Goal: Task Accomplishment & Management: Manage account settings

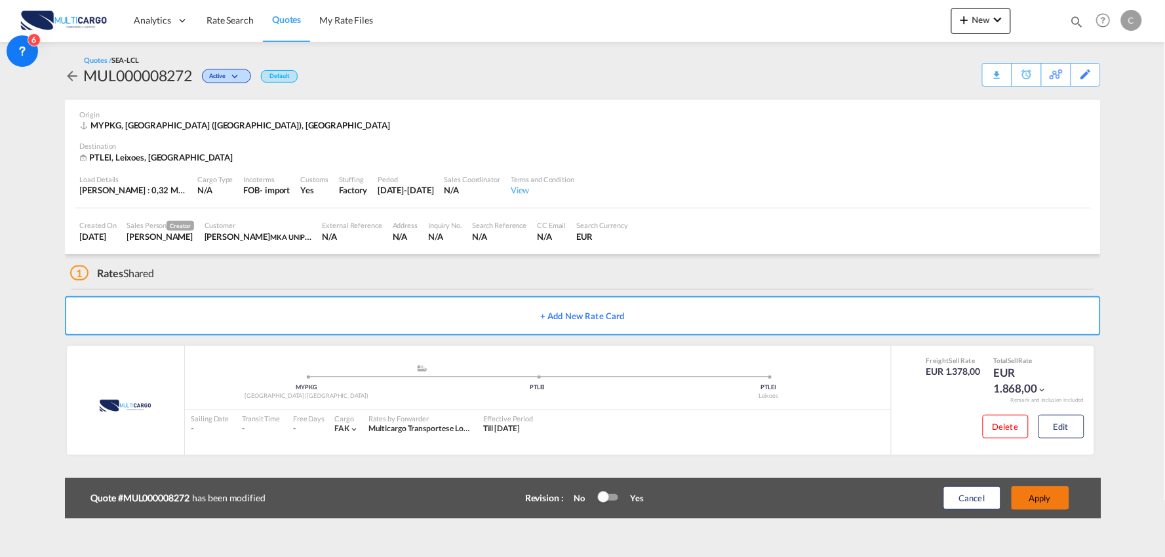
click at [1045, 496] on button "Apply" at bounding box center [1041, 499] width 58 height 24
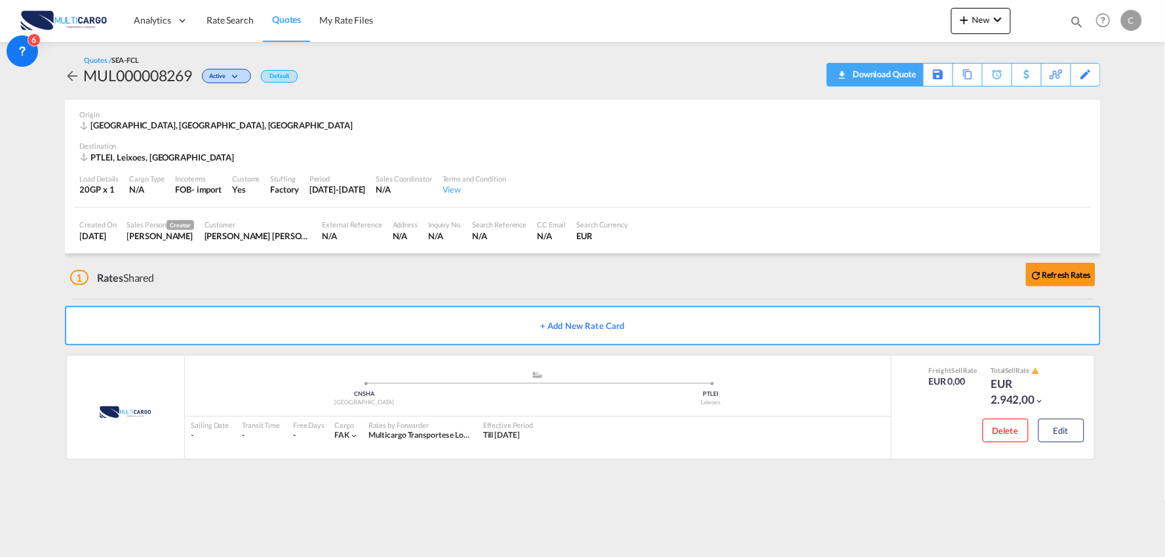
click at [906, 76] on div "Download Quote" at bounding box center [883, 74] width 67 height 21
click at [988, 17] on span "New" at bounding box center [981, 19] width 49 height 10
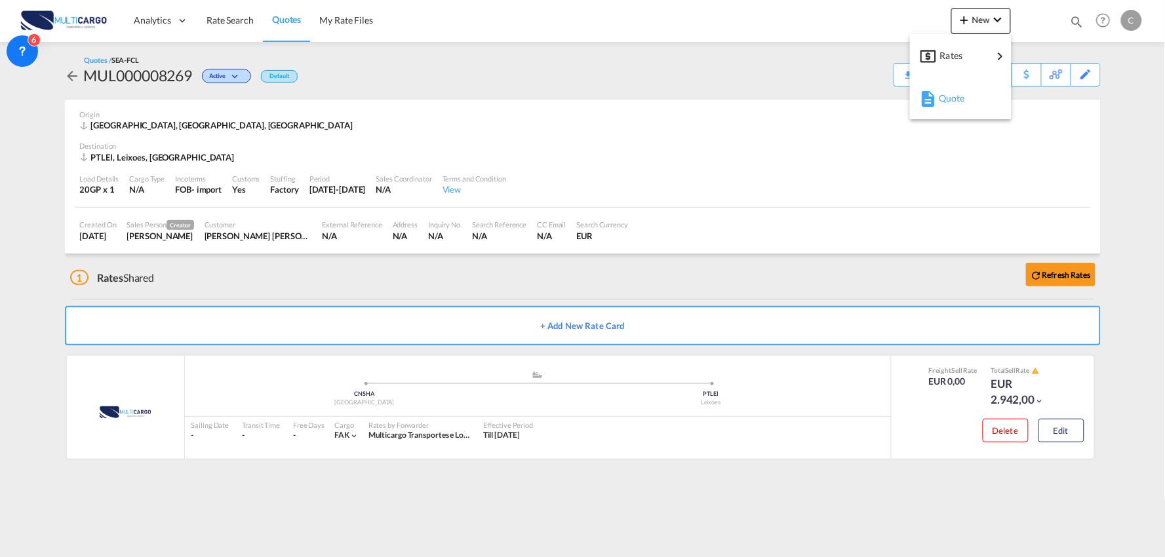
click at [969, 101] on div "Quote" at bounding box center [963, 98] width 49 height 33
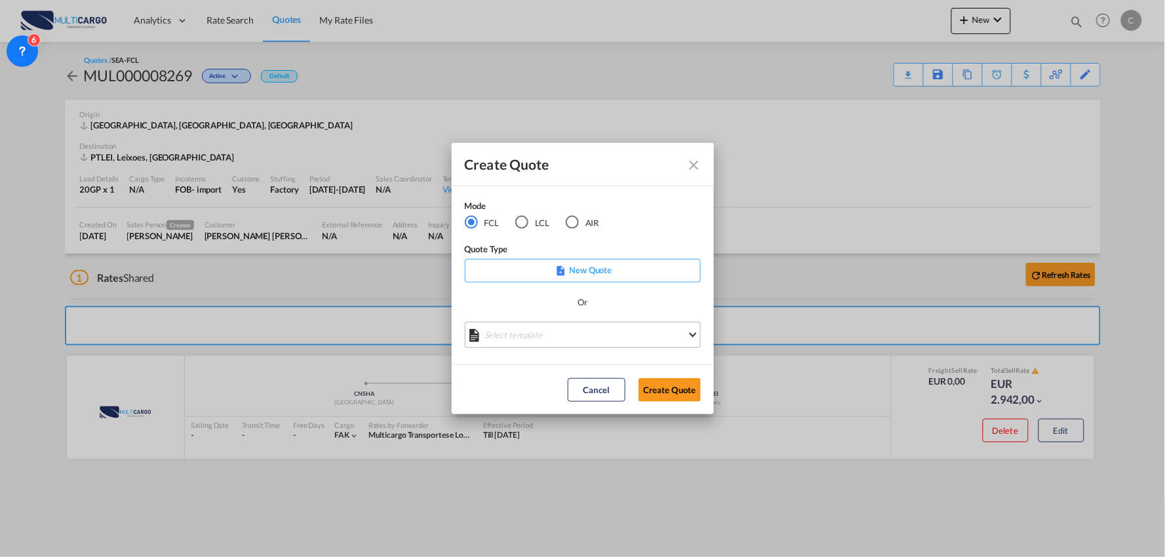
click at [597, 327] on md-select "Select template 25/11/24 IMP_EXW_FCL Patricia Barroso | 25 Nov 2024 25/11/24 IM…" at bounding box center [583, 335] width 236 height 26
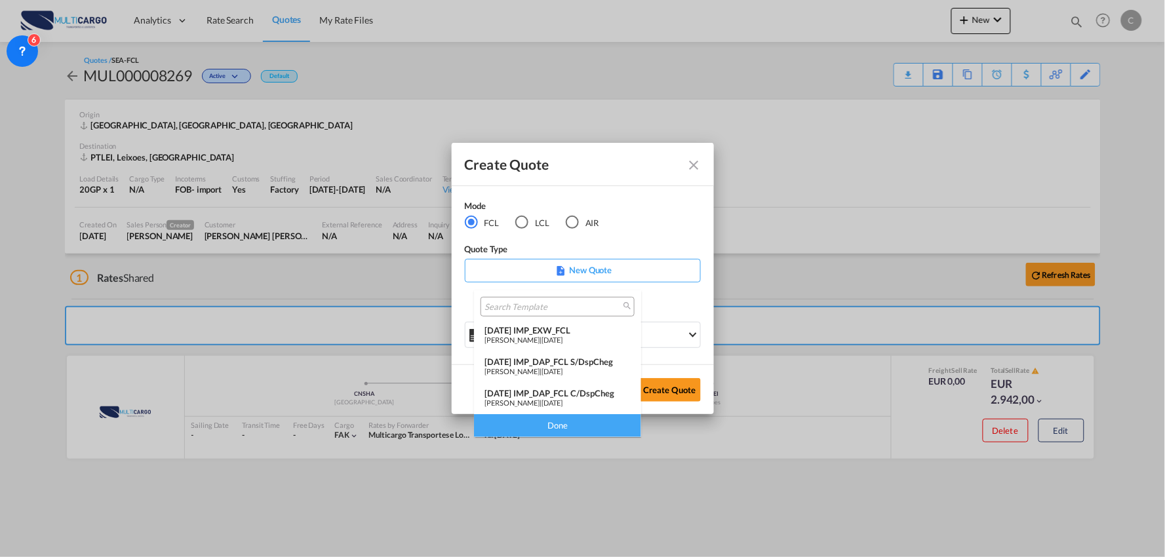
click at [598, 396] on div "25/11/24 IMP_DAP_FCL C/DspCheg" at bounding box center [558, 393] width 146 height 10
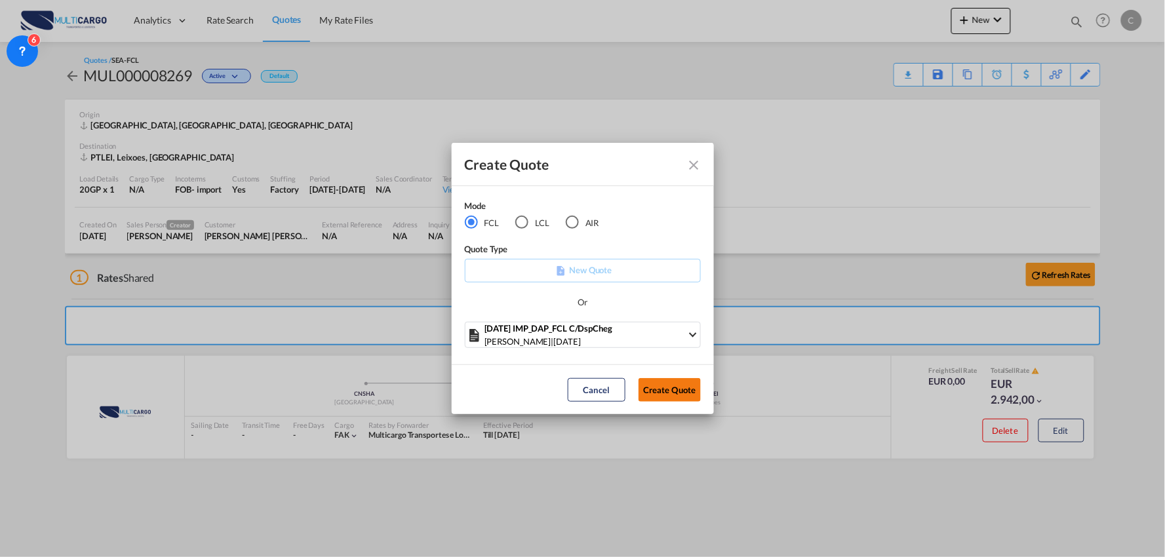
click at [679, 387] on button "Create Quote" at bounding box center [670, 390] width 62 height 24
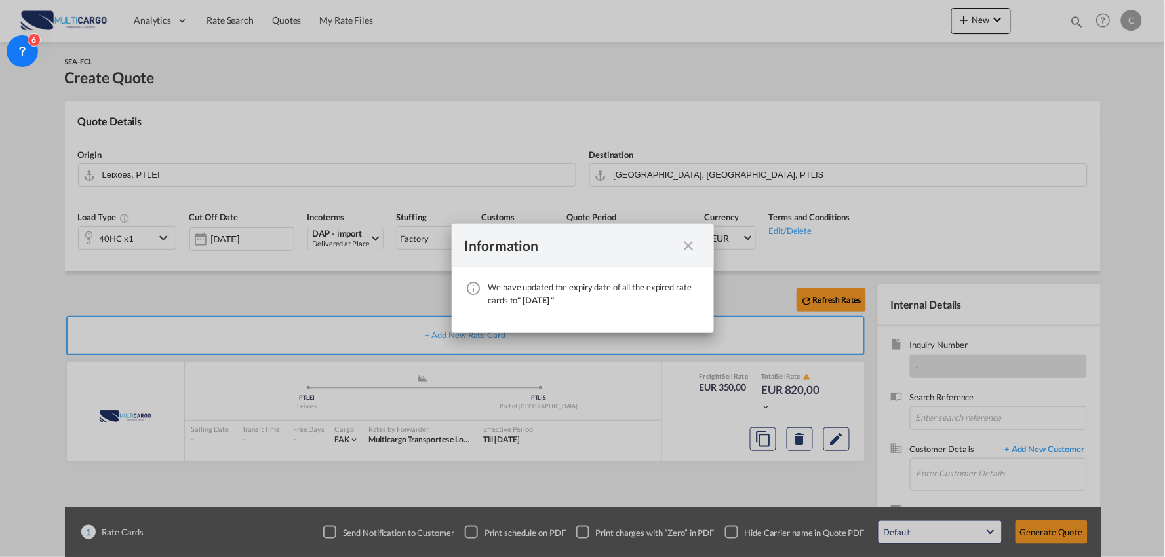
click at [696, 244] on md-icon "icon-close fg-AAA8AD cursor" at bounding box center [689, 246] width 16 height 16
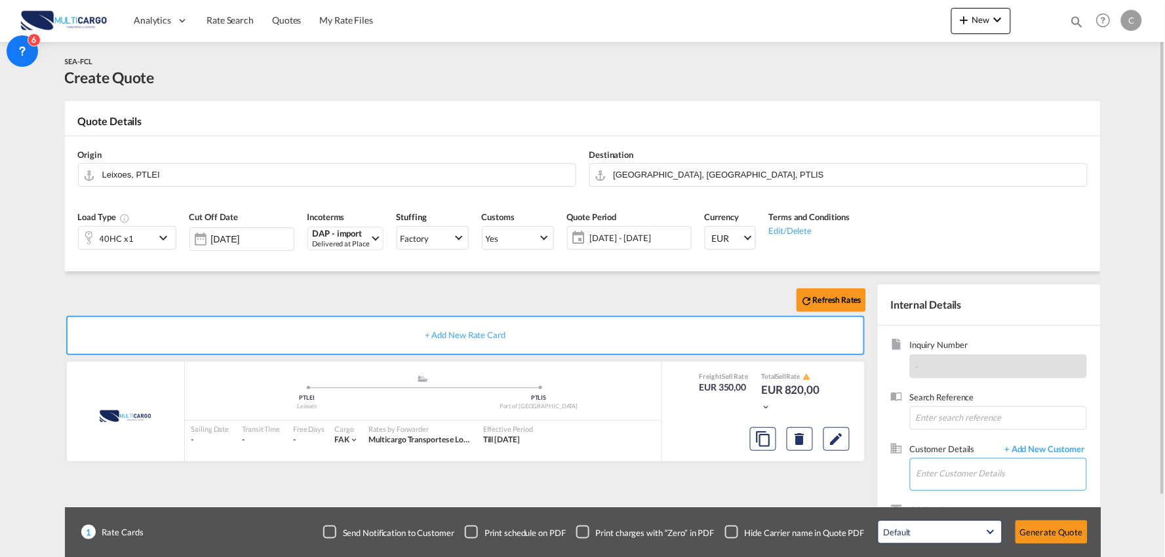
click at [1026, 477] on input "Enter Customer Details" at bounding box center [1002, 474] width 170 height 30
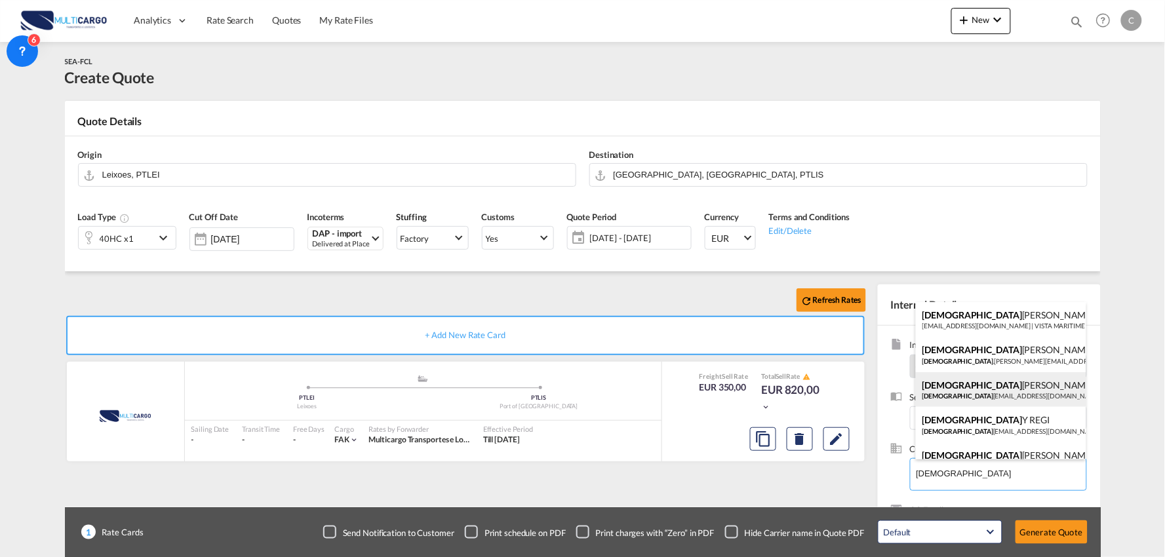
click at [994, 393] on div "Christ ina Zhang Christ ina.Zhang@ctsfreight.com | CTS International Freight (S…" at bounding box center [1001, 390] width 171 height 35
type input "CTS International Freight (Spain) S. L., Christina Zhang, Christina.Zhang@ctsfr…"
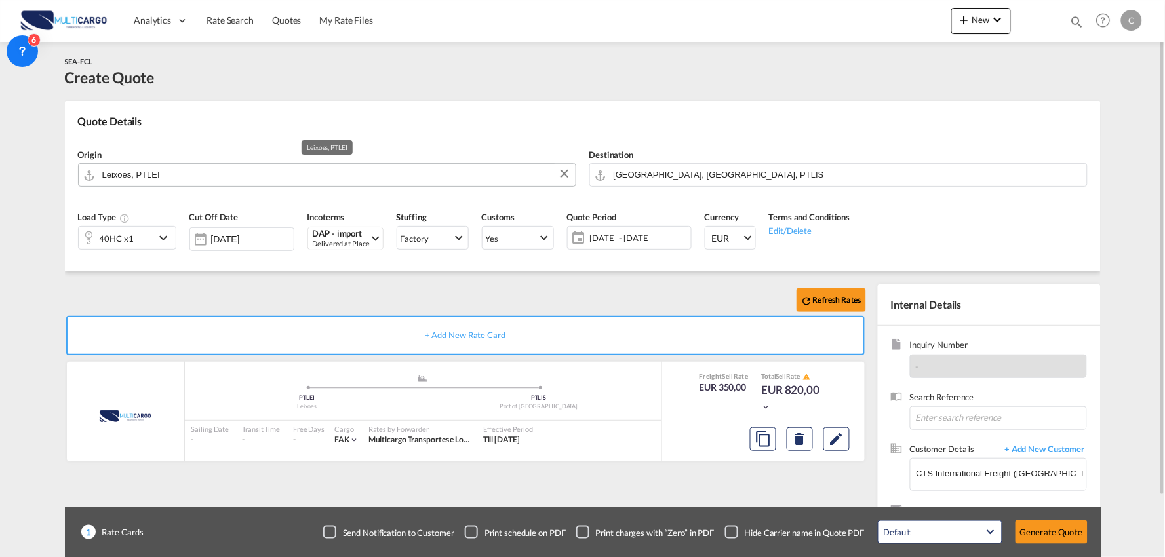
click at [275, 181] on input "Leixoes, PTLEI" at bounding box center [335, 174] width 467 height 23
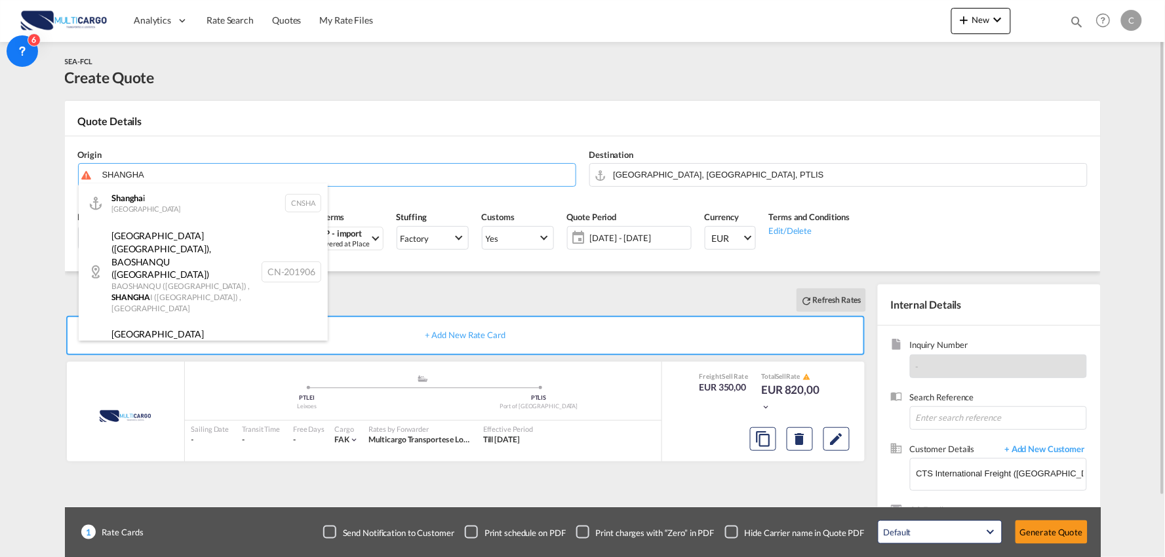
click at [303, 214] on div "BAOSHANQU (宝山区), SHANGHAI (上海市), China" at bounding box center [303, 214] width 0 height 0
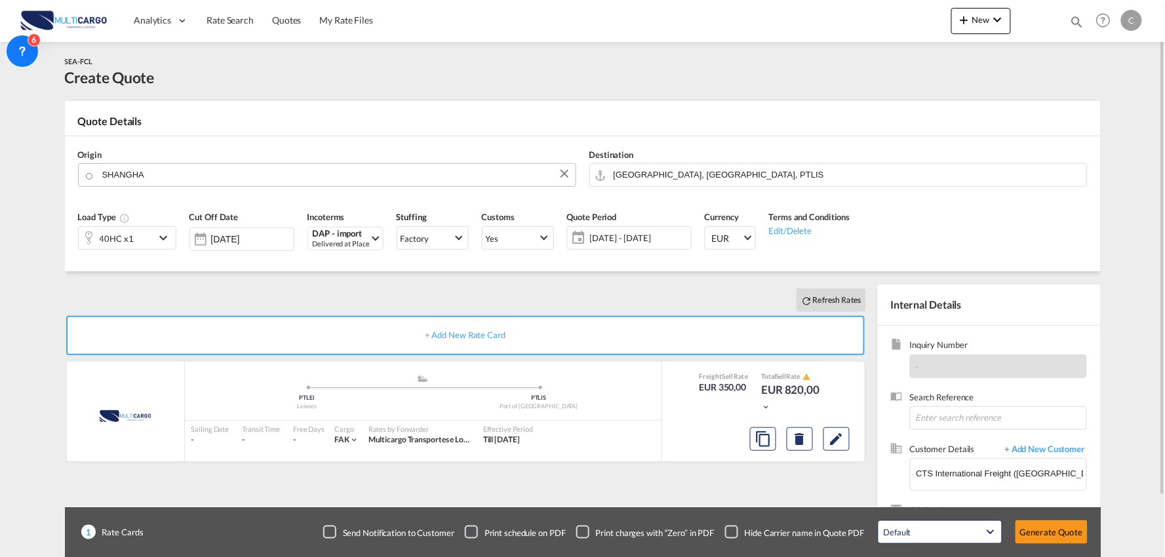
click at [153, 175] on body "Analytics Reports Dashboard Rate Search Quotes My Rate Files Analytics" at bounding box center [582, 278] width 1165 height 557
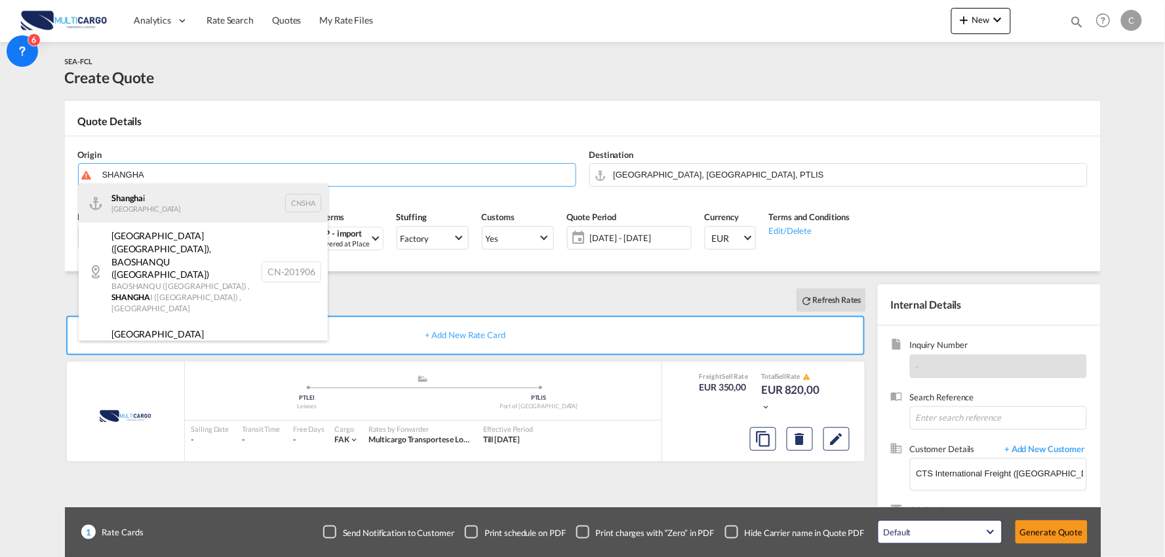
click at [139, 205] on div "Shangha i China CNSHA" at bounding box center [203, 203] width 249 height 39
type input "Shanghai, CNSHA"
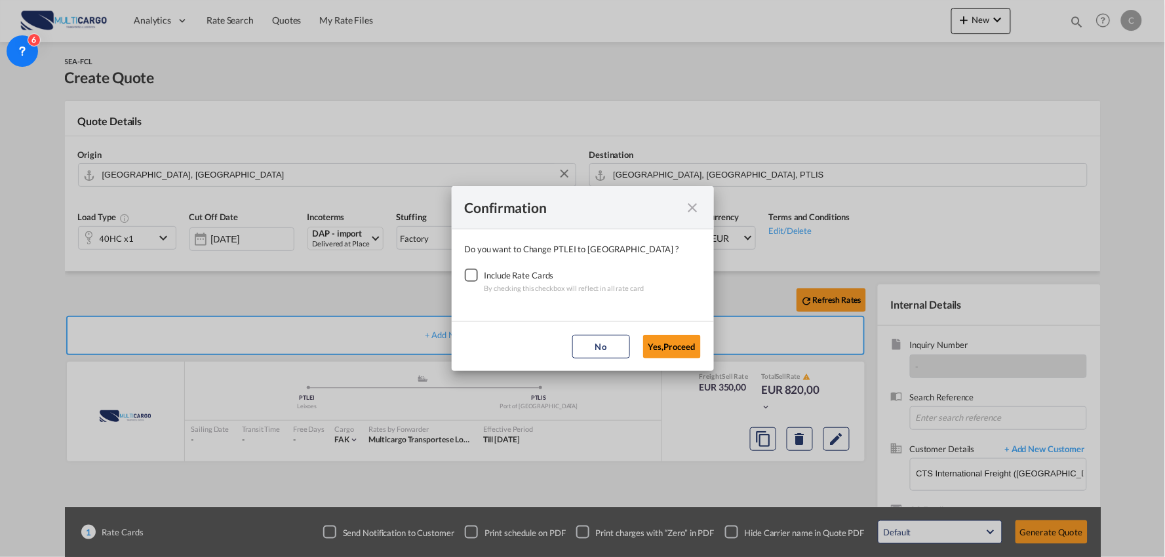
click at [471, 274] on div "Checkbox No Ink" at bounding box center [471, 275] width 13 height 13
click at [674, 342] on button "Yes,Proceed" at bounding box center [672, 347] width 58 height 24
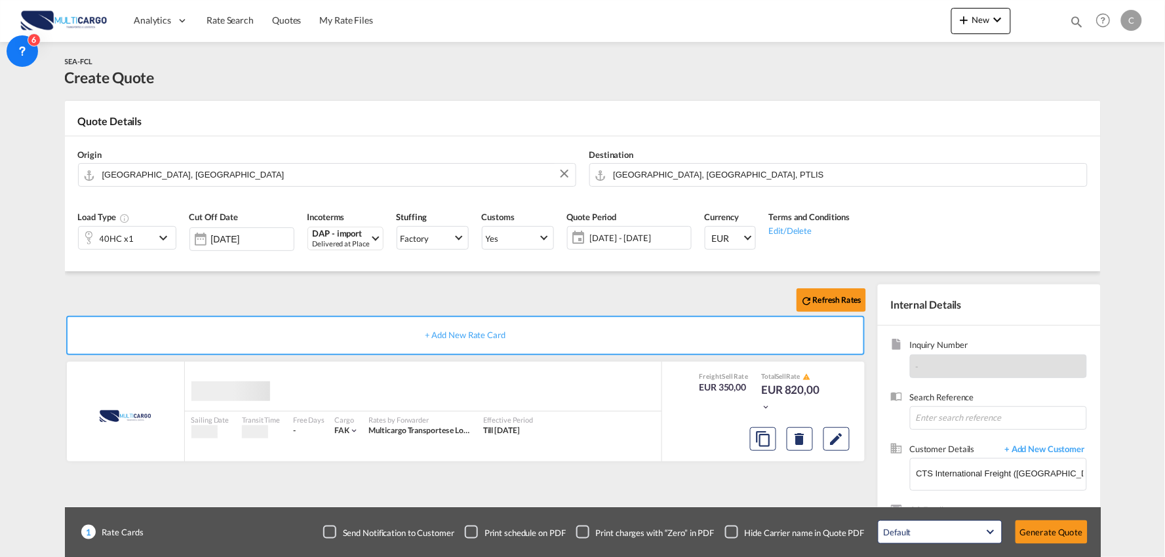
click at [121, 236] on div "40HC x1" at bounding box center [117, 239] width 34 height 18
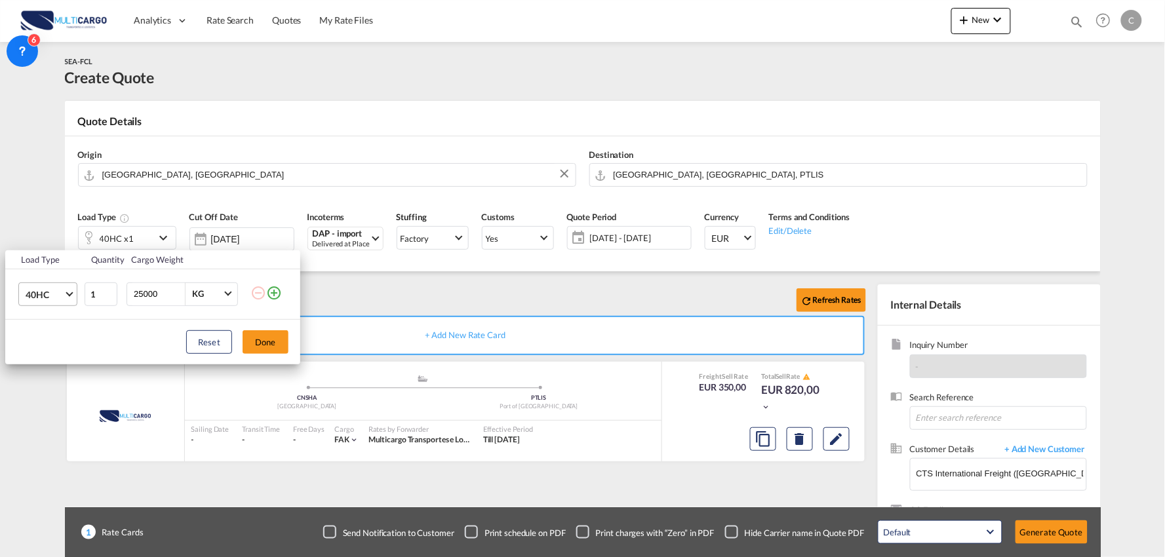
click at [43, 296] on span "40HC" at bounding box center [45, 295] width 38 height 13
click at [46, 230] on div "20GP" at bounding box center [37, 231] width 23 height 13
click at [279, 337] on button "Done" at bounding box center [266, 343] width 46 height 24
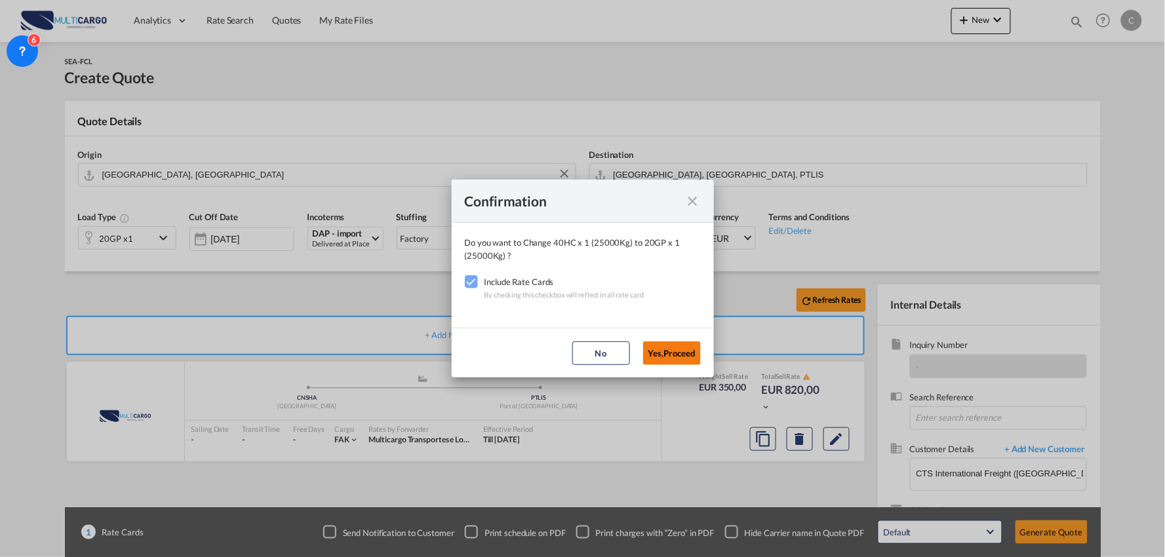
click at [673, 355] on button "Yes,Proceed" at bounding box center [672, 354] width 58 height 24
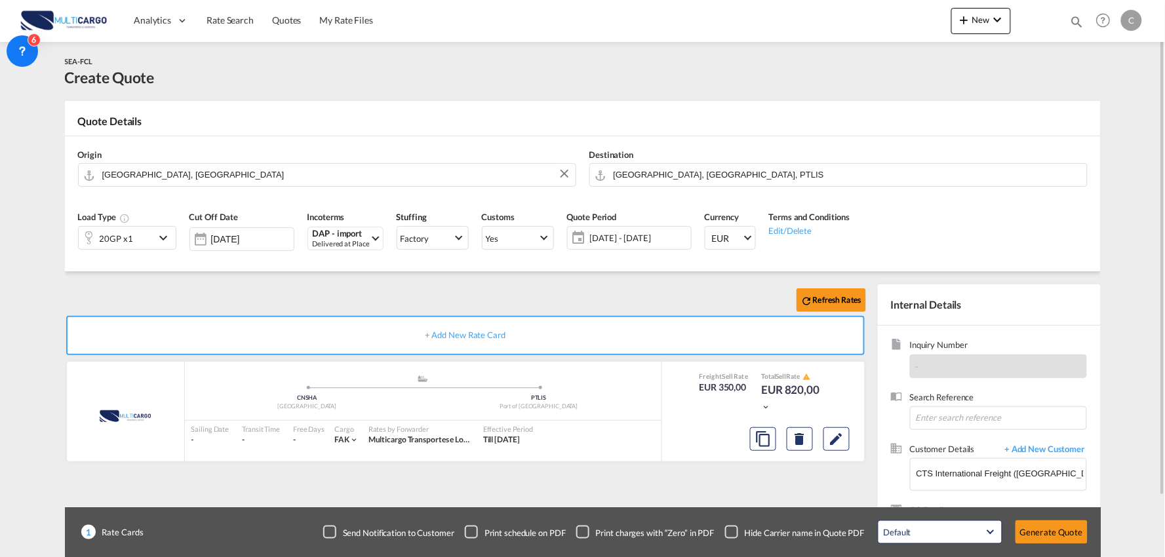
click at [735, 530] on div "Checkbox No Ink" at bounding box center [731, 532] width 13 height 13
click at [1027, 480] on input "CTS International Freight (Spain) S. L., Christina Zhang, Christina.Zhang@ctsfr…" at bounding box center [1002, 474] width 170 height 30
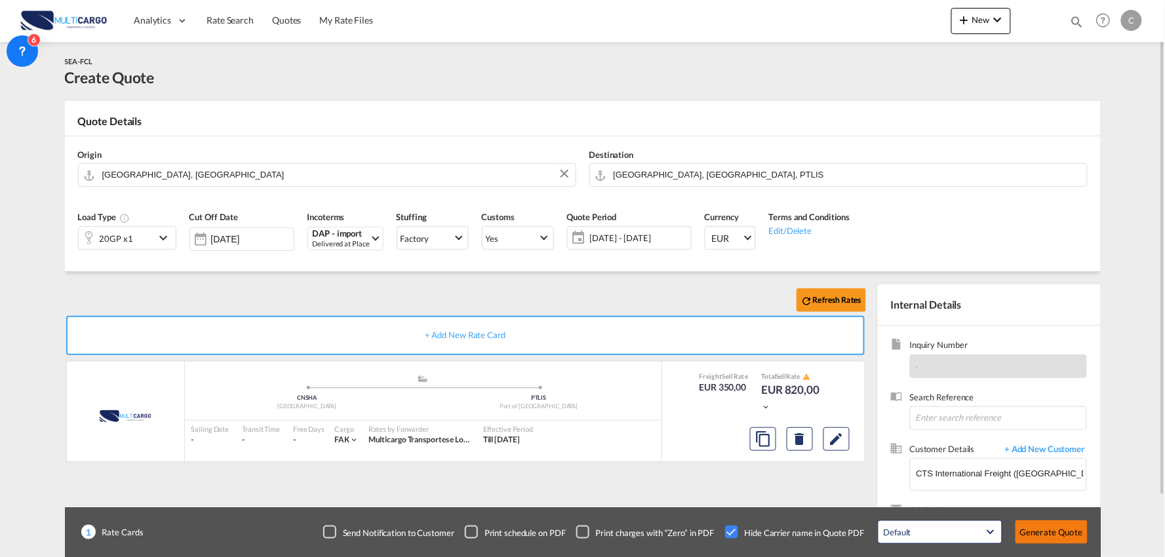
click at [1070, 523] on button "Generate Quote" at bounding box center [1052, 533] width 72 height 24
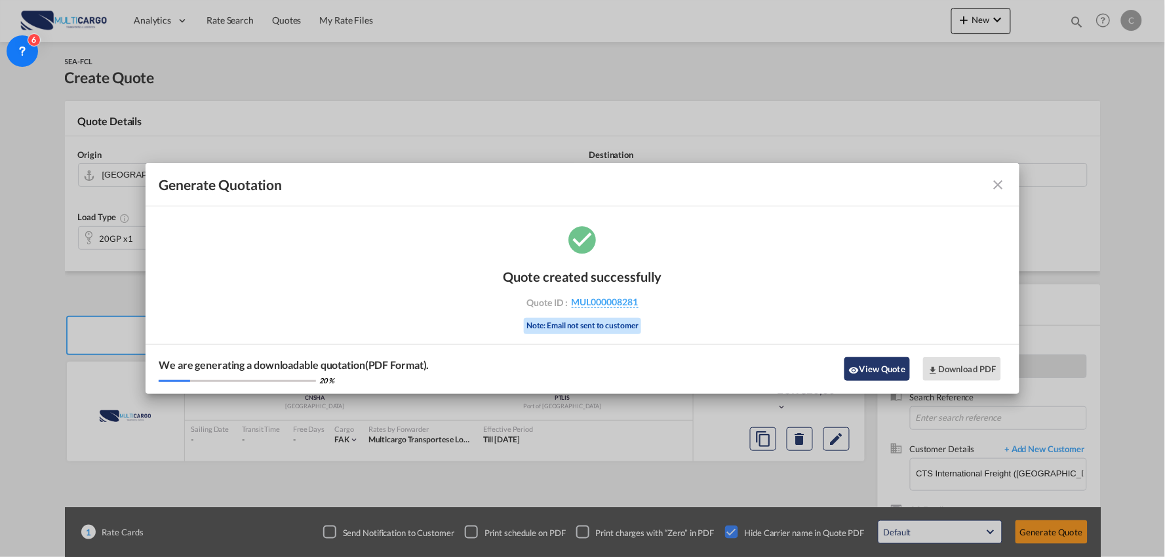
click at [894, 368] on button "View Quote" at bounding box center [878, 369] width 66 height 24
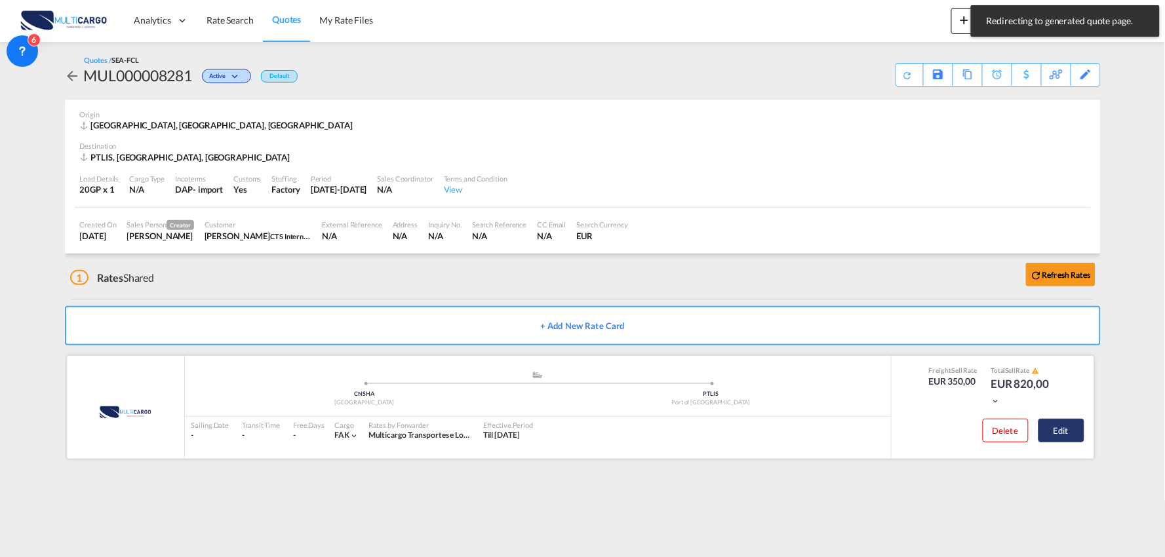
click at [1061, 429] on button "Edit" at bounding box center [1062, 431] width 46 height 24
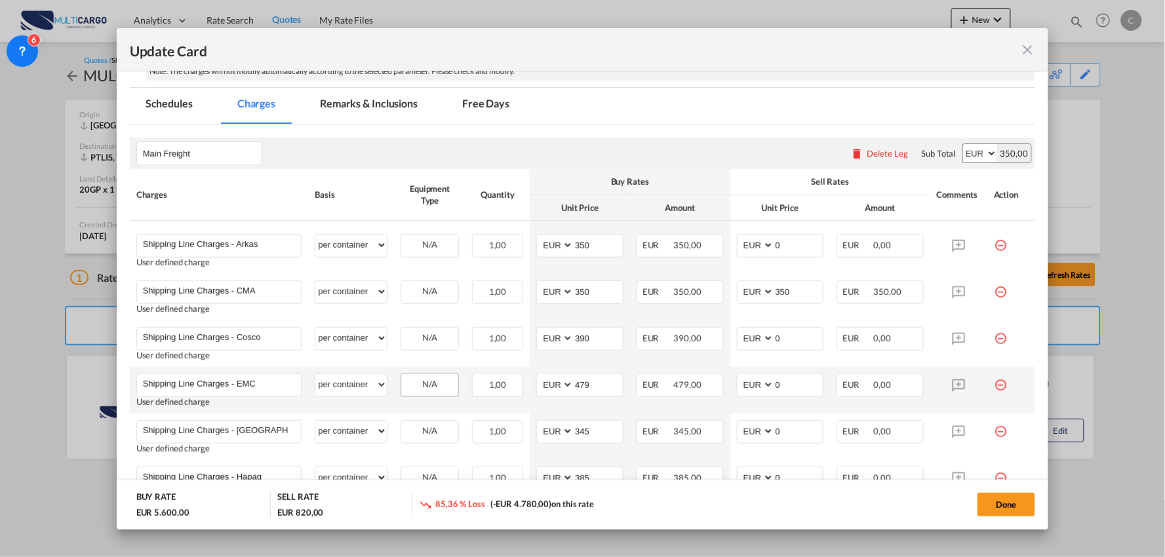
scroll to position [291, 0]
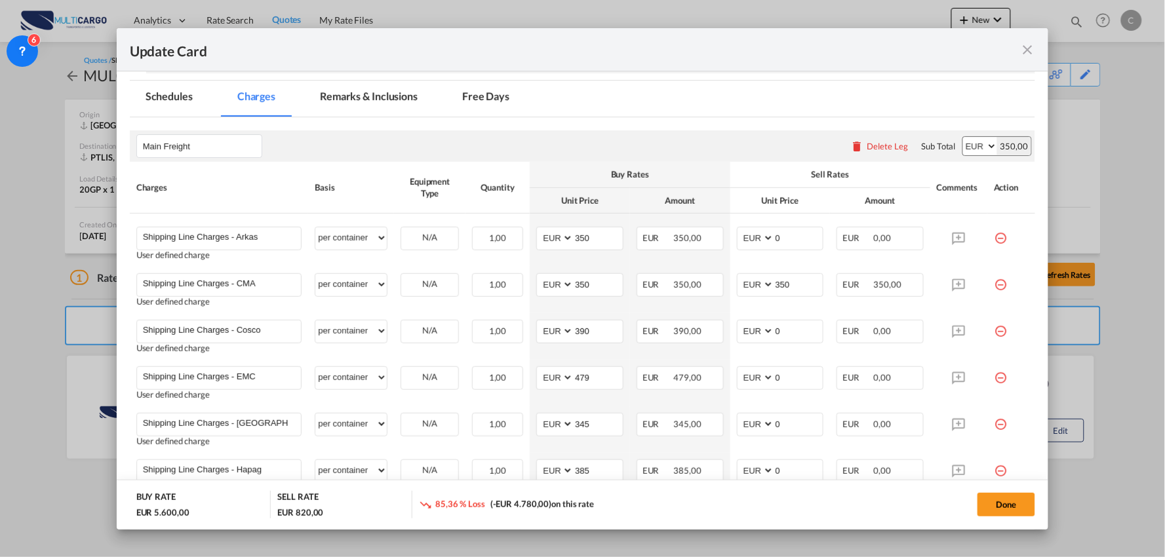
drag, startPoint x: 857, startPoint y: 140, endPoint x: 870, endPoint y: 146, distance: 14.1
click at [857, 140] on div "Delete Leg" at bounding box center [880, 146] width 71 height 24
click at [877, 151] on button "Delete Leg" at bounding box center [880, 146] width 58 height 10
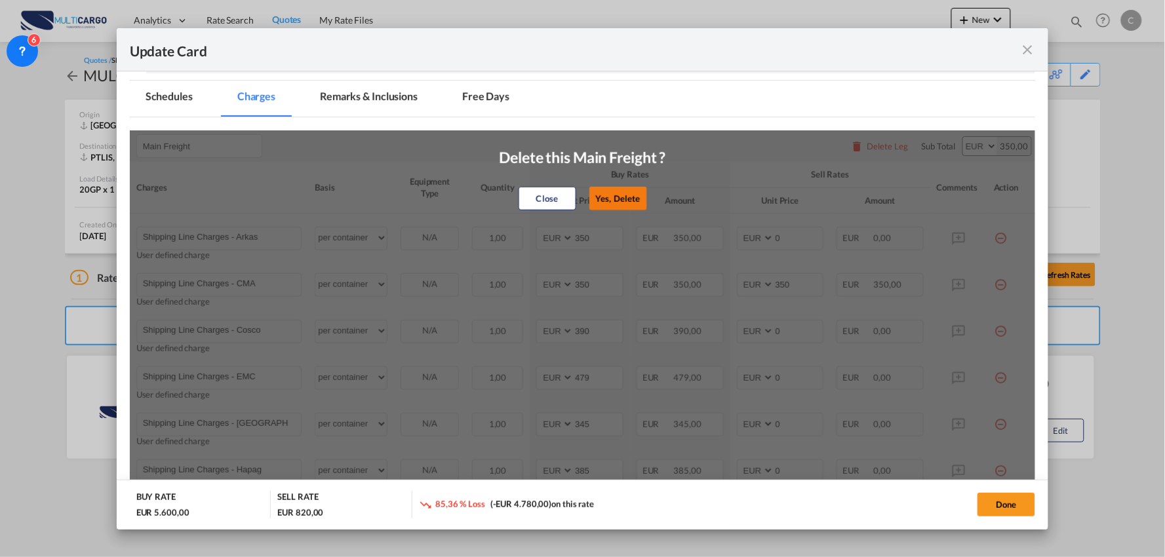
click at [604, 201] on button "Yes, Delete" at bounding box center [619, 199] width 58 height 24
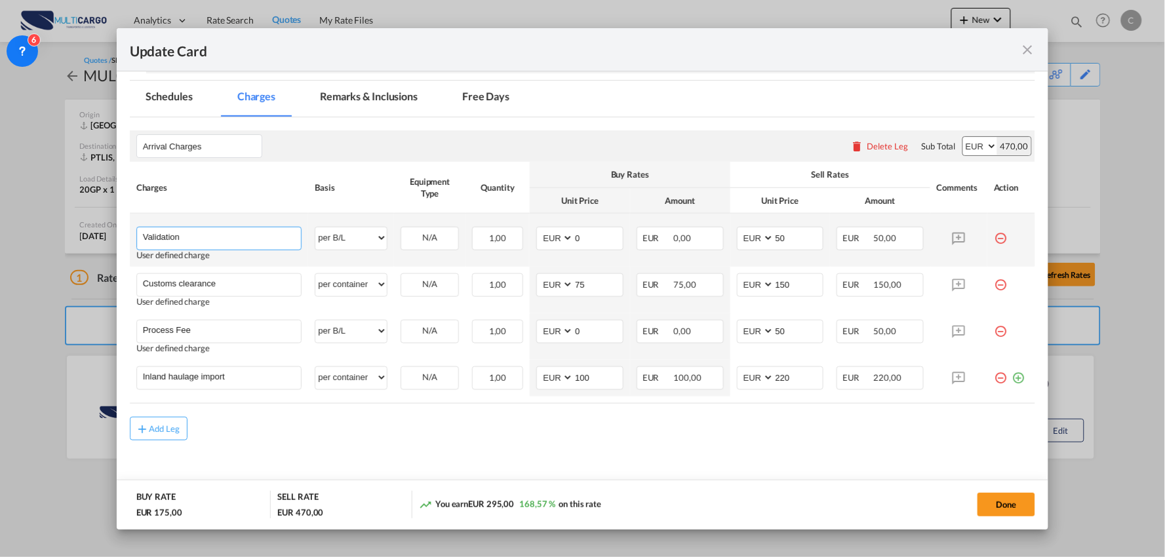
click at [218, 237] on input "Validation" at bounding box center [222, 238] width 159 height 20
type input "Validation + Process Fee"
drag, startPoint x: 706, startPoint y: 247, endPoint x: 662, endPoint y: 241, distance: 43.8
click at [645, 247] on tr "Validation + Process Fee Please Enter User Defined Charges Cannot Be Published …" at bounding box center [583, 240] width 906 height 53
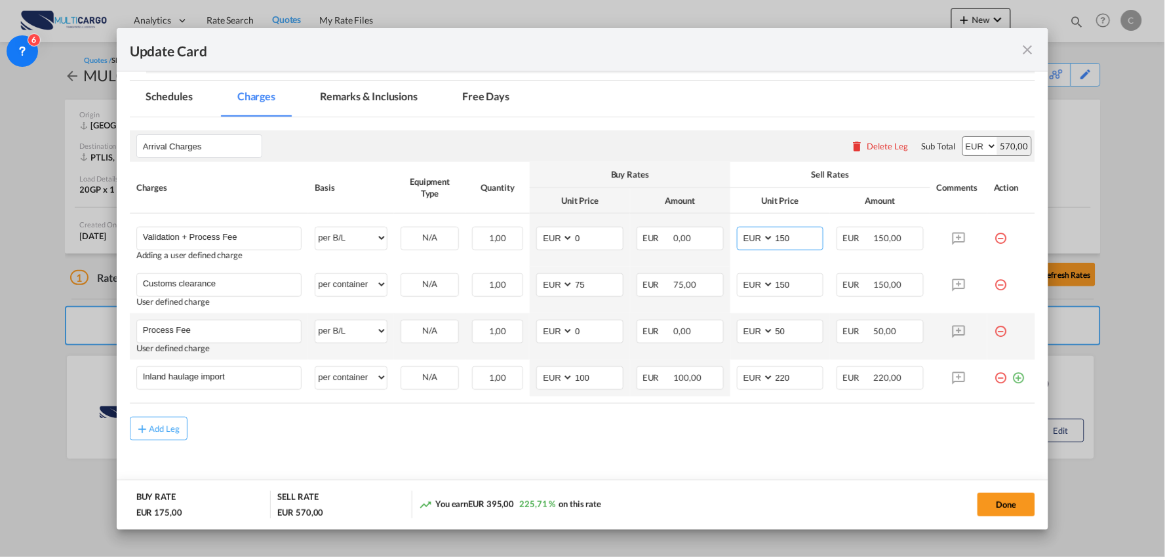
type input "150"
click at [994, 329] on md-icon "icon-minus-circle-outline red-400-fg" at bounding box center [1000, 326] width 13 height 13
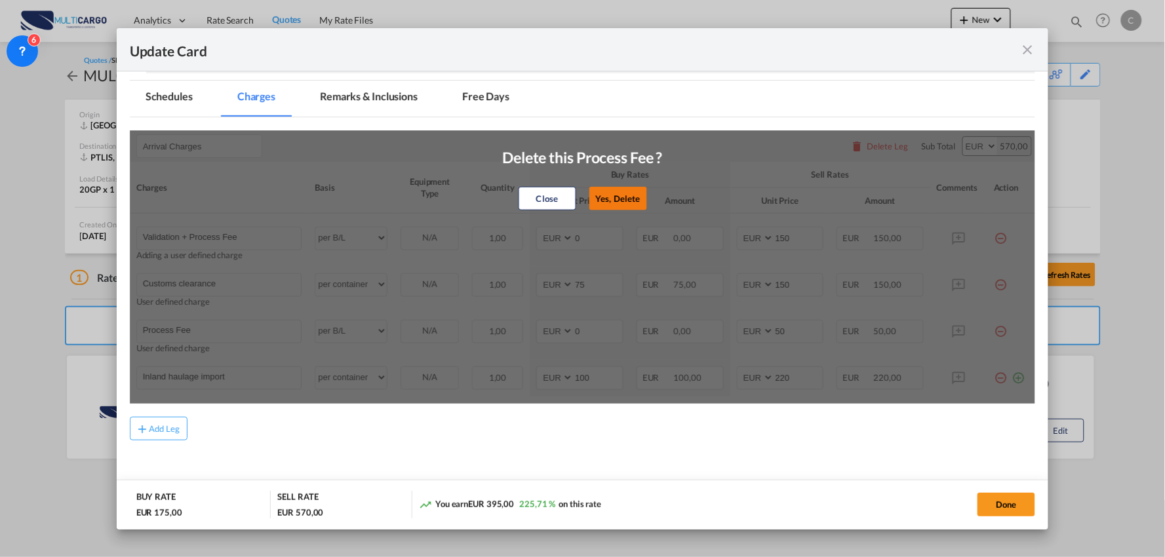
click at [618, 197] on button "Yes, Delete" at bounding box center [618, 199] width 58 height 24
type input "Inland haulage import"
select select "per container"
type input "100"
type input "220"
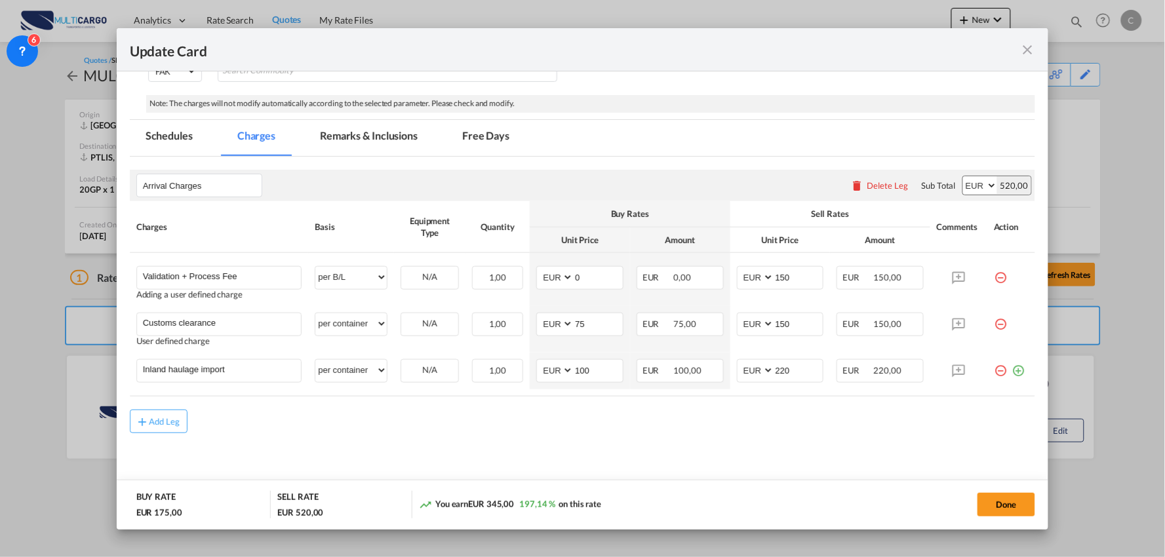
scroll to position [251, 0]
click at [483, 438] on md-content "Arrival Charges Please enter leg name Leg Name Already Exists Delete Leg Sub To…" at bounding box center [583, 327] width 906 height 340
drag, startPoint x: 258, startPoint y: 376, endPoint x: 54, endPoint y: 346, distance: 205.4
click at [54, 346] on div "Update Card Port of Loading CNSHA T/S Liner/Carrier MultiCargo 2HM LOGISTICS D.…" at bounding box center [582, 278] width 1165 height 557
type input "Delivery Benavente"
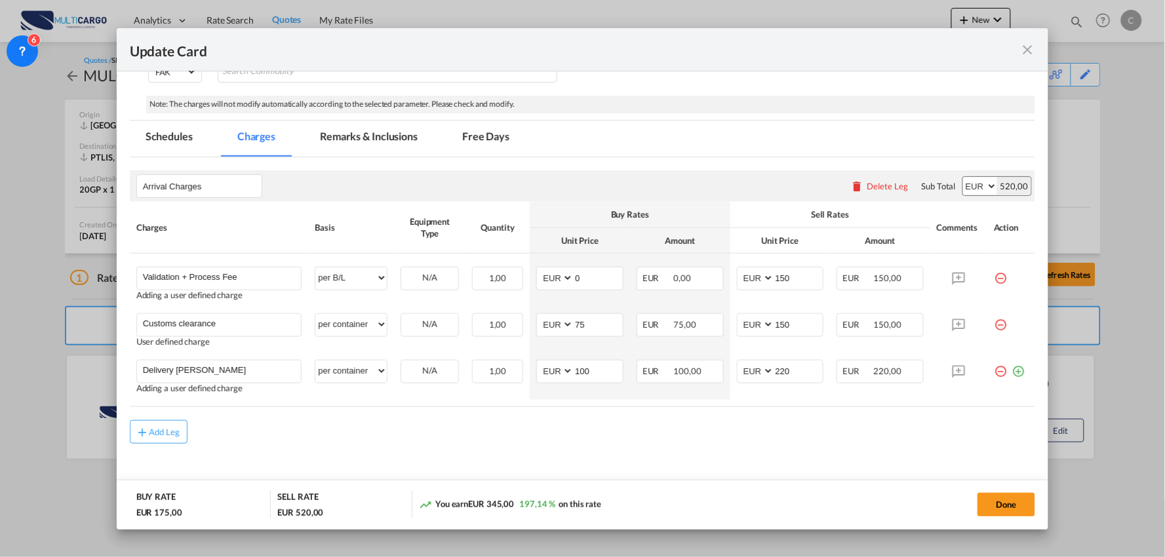
click at [481, 434] on div "Add Leg" at bounding box center [583, 432] width 906 height 24
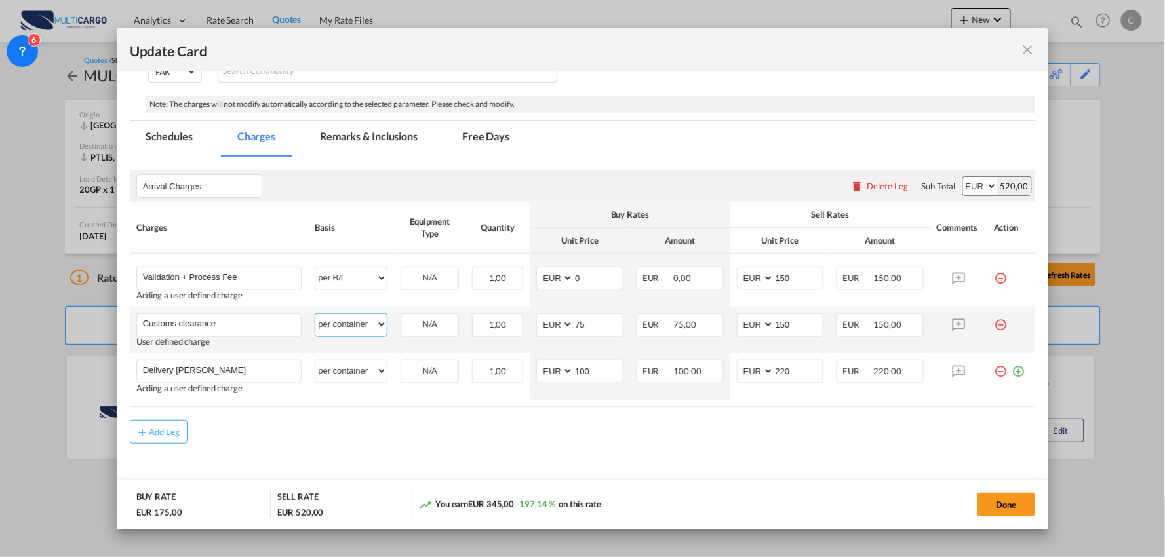
click at [352, 327] on select "per equipment per container per B/L per shipping bill per shipment per pallet p…" at bounding box center [350, 324] width 71 height 21
select select "per_document"
click at [315, 314] on select "per equipment per container per B/L per shipping bill per shipment per pallet p…" at bounding box center [350, 324] width 71 height 21
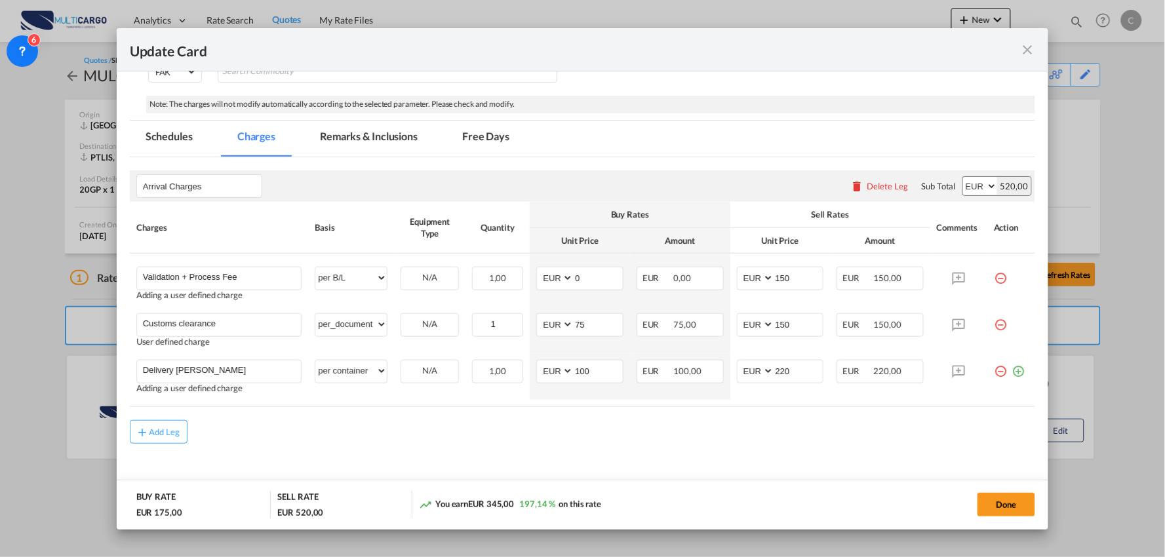
click at [462, 440] on div "Add Leg" at bounding box center [583, 432] width 906 height 24
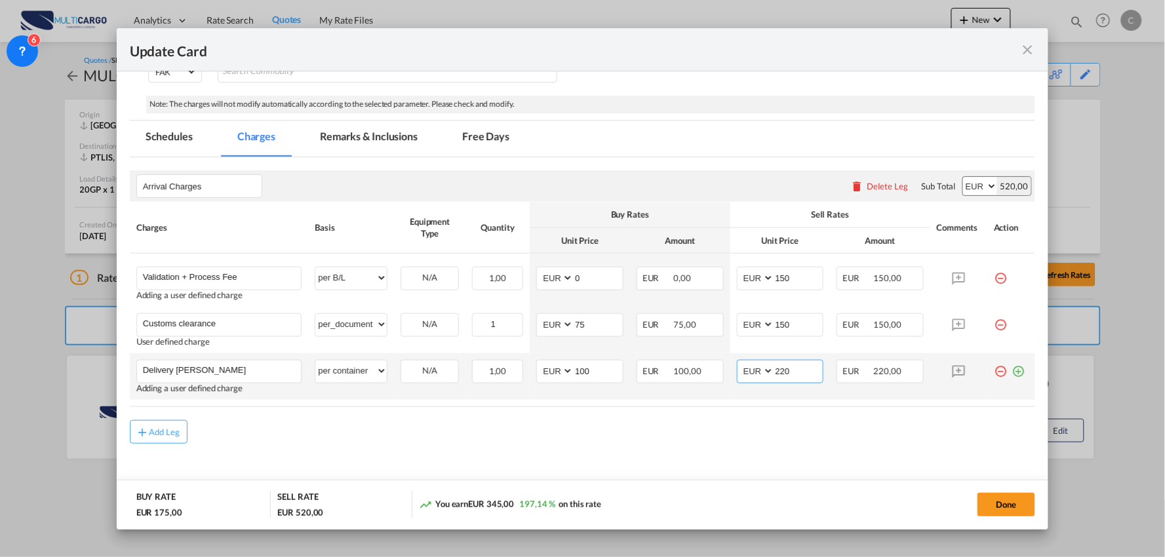
drag, startPoint x: 750, startPoint y: 367, endPoint x: 725, endPoint y: 367, distance: 24.9
click at [731, 367] on td "AED AFN ALL AMD ANG AOA ARS AUD AWG AZN BAM BBD BDT BGN BHD BIF BMD BND BOB BRL…" at bounding box center [781, 376] width 100 height 47
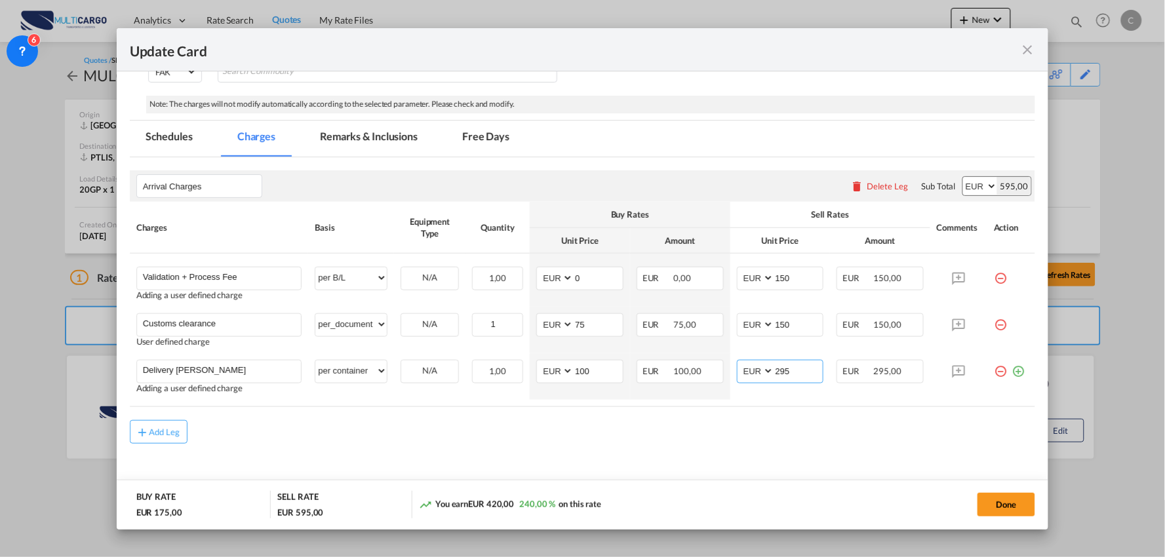
type input "295"
click at [655, 435] on div "Add Leg" at bounding box center [583, 432] width 906 height 24
click at [344, 138] on md-tab-item "Remarks & Inclusions" at bounding box center [368, 139] width 129 height 36
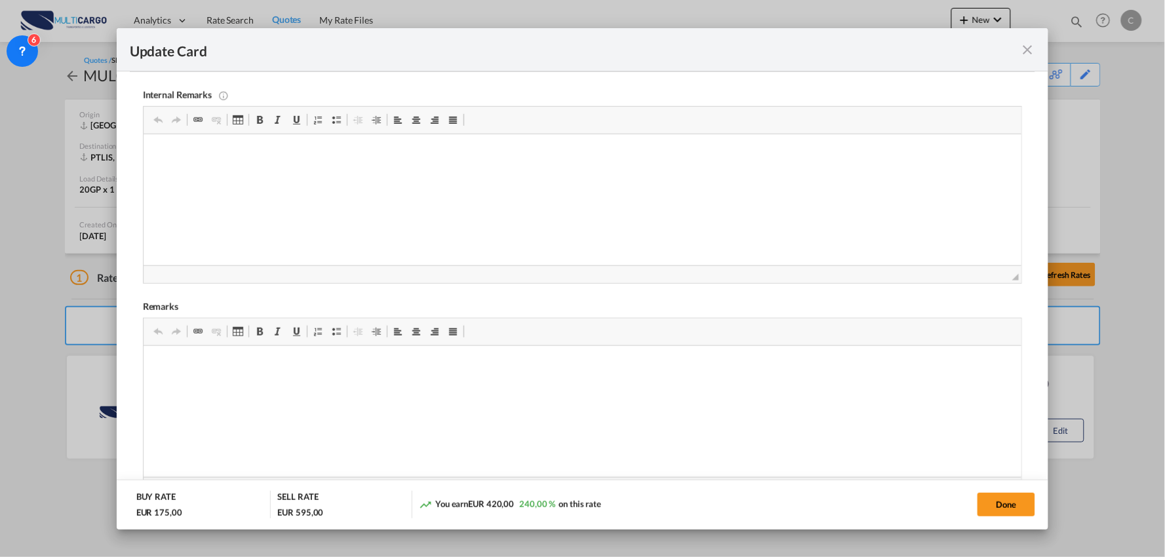
scroll to position [470, 0]
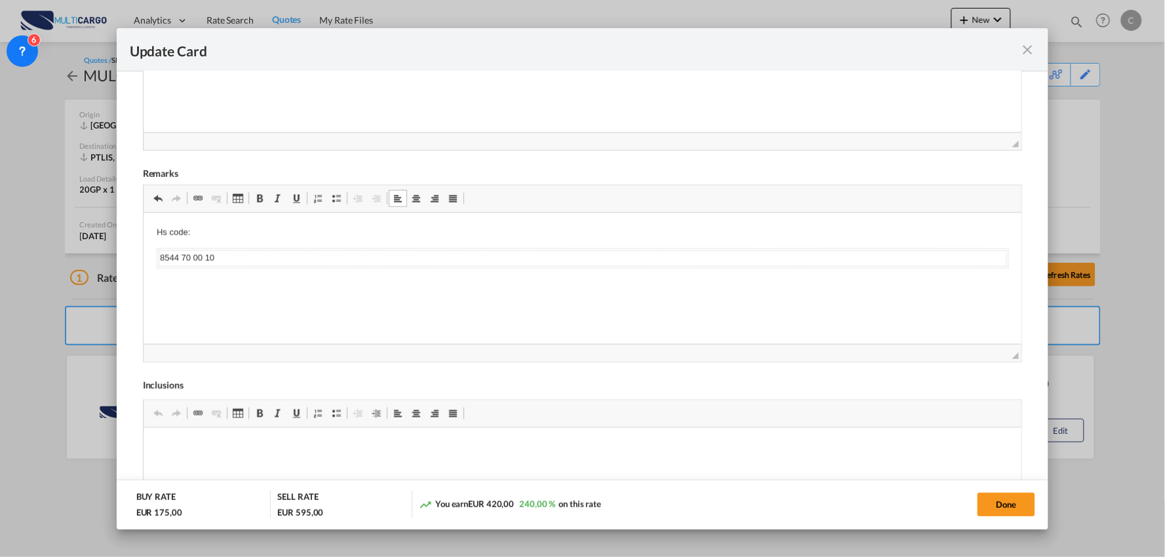
click at [198, 237] on p "Hs code:" at bounding box center [582, 233] width 853 height 14
click at [229, 257] on td "8544 70 00 10" at bounding box center [582, 259] width 849 height 16
drag, startPoint x: 292, startPoint y: 262, endPoint x: 1093, endPoint y: 288, distance: 800.5
click at [1022, 282] on html "Hs code: 8544700010 8544 70 00 10" at bounding box center [582, 247] width 879 height 69
click at [1003, 514] on button "Done" at bounding box center [1007, 505] width 58 height 24
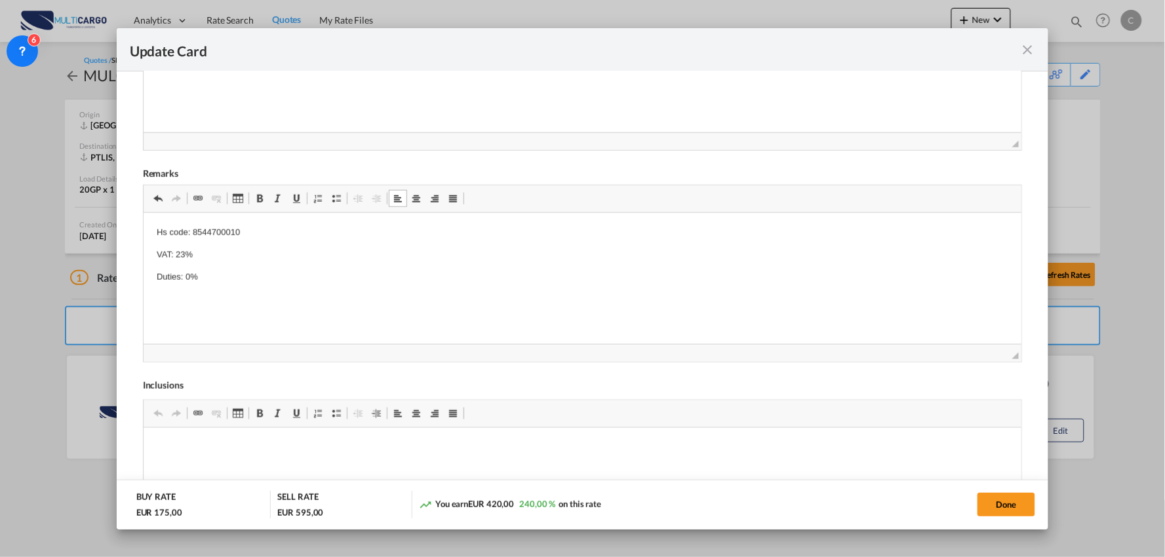
scroll to position [184, 0]
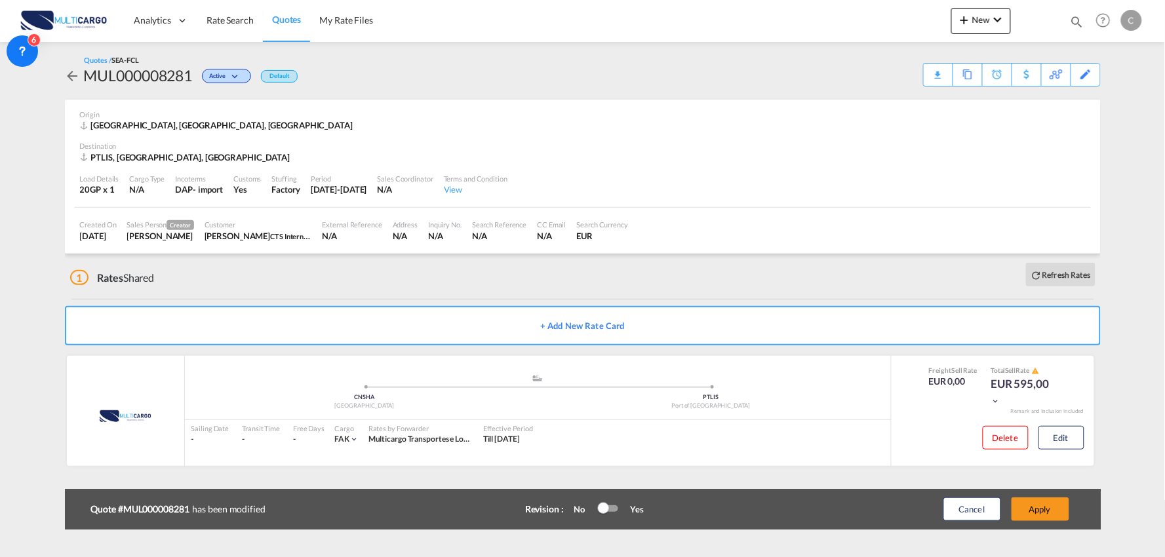
click at [1054, 506] on button "Apply" at bounding box center [1041, 510] width 58 height 24
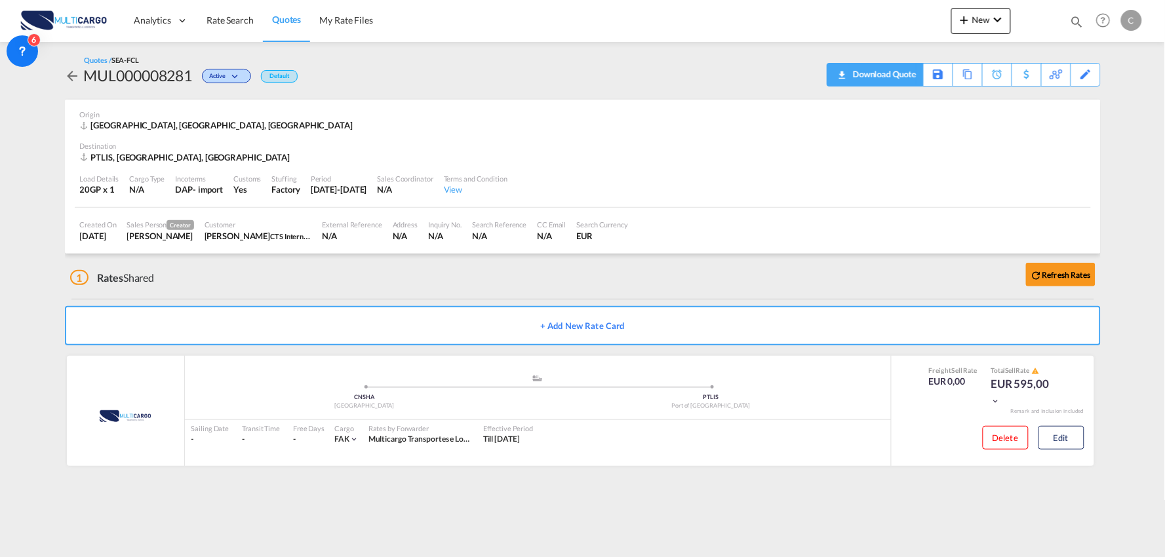
click at [898, 73] on div "Download Quote" at bounding box center [883, 74] width 67 height 21
